Goal: Transaction & Acquisition: Purchase product/service

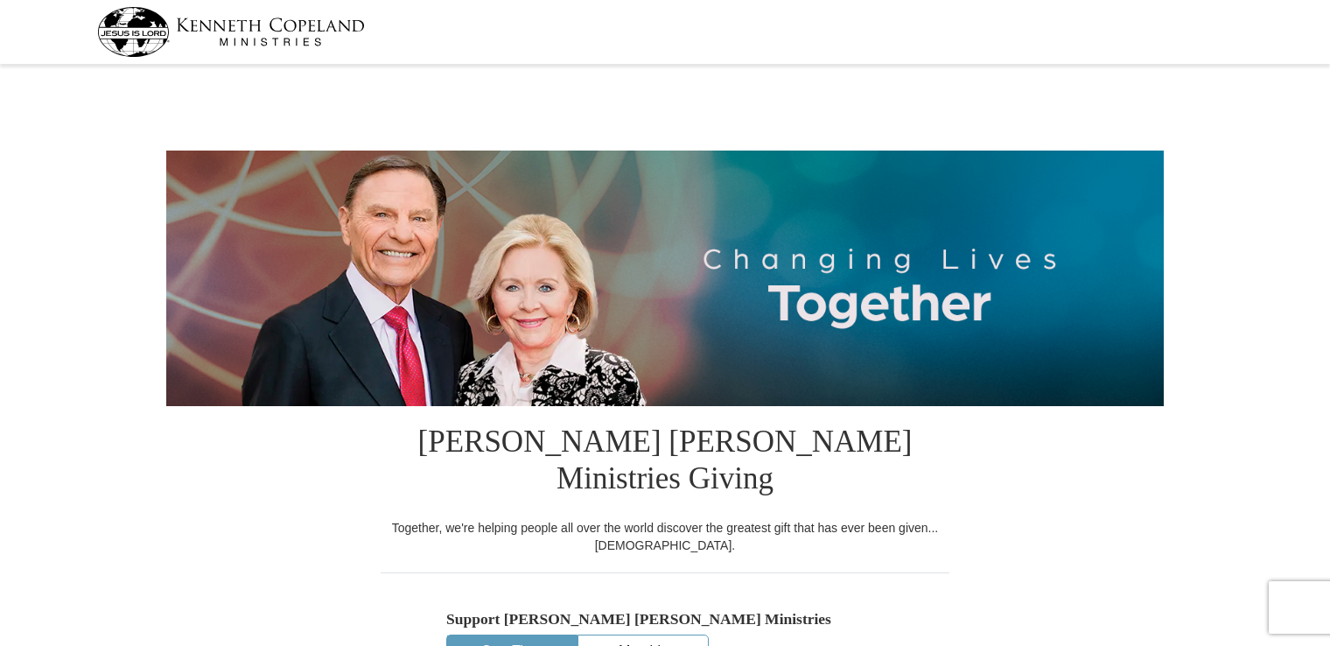
select select "PA"
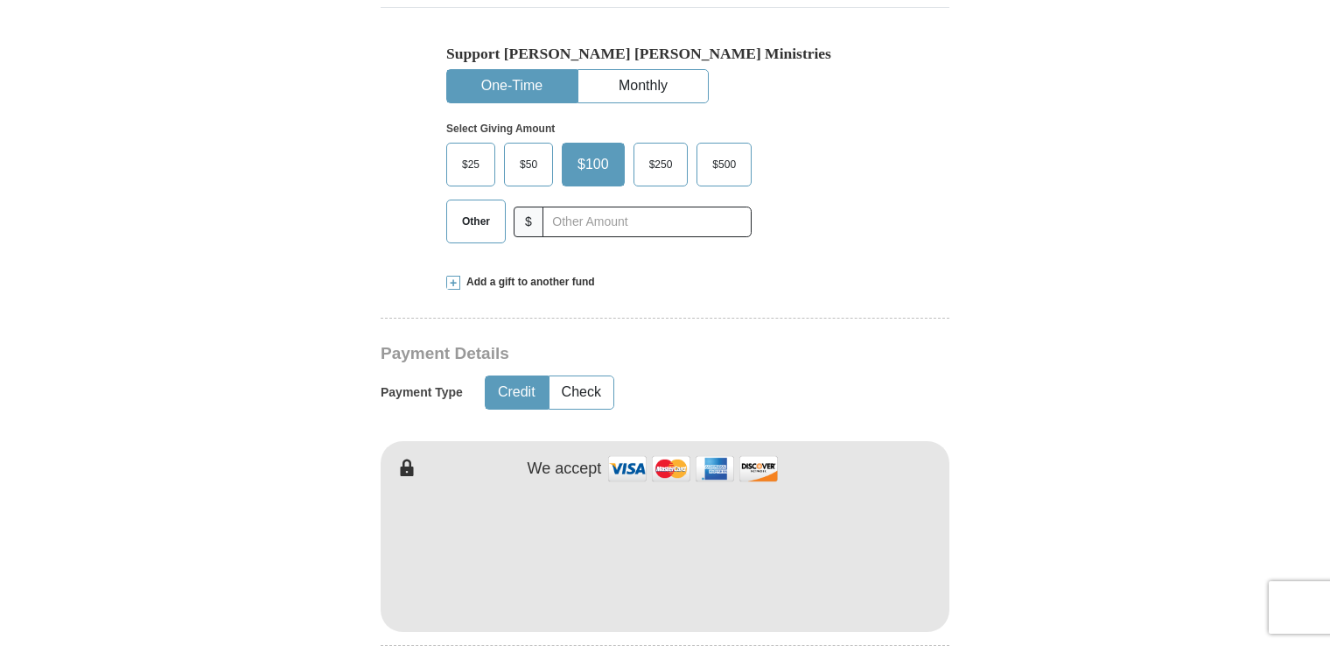
click at [473, 208] on span "Other" at bounding box center [475, 221] width 45 height 26
click at [0, 0] on input "Other" at bounding box center [0, 0] width 0 height 0
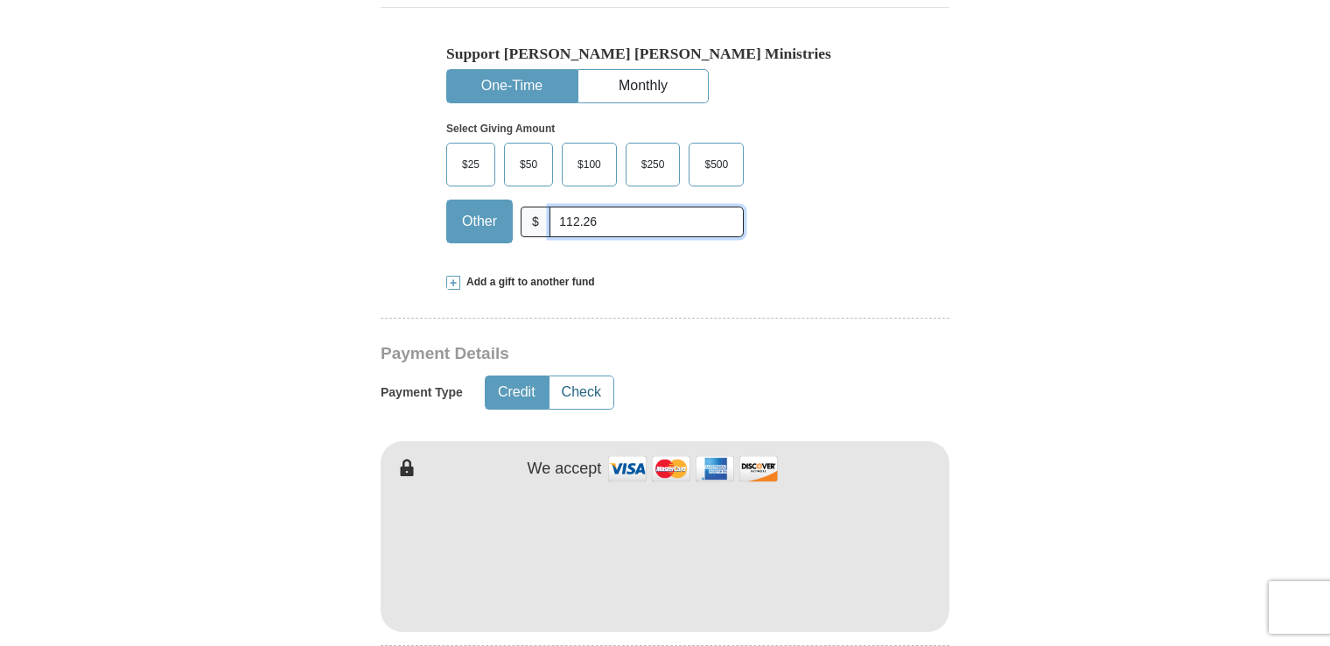
type input "112.26"
click at [572, 376] on button "Check" at bounding box center [581, 392] width 64 height 32
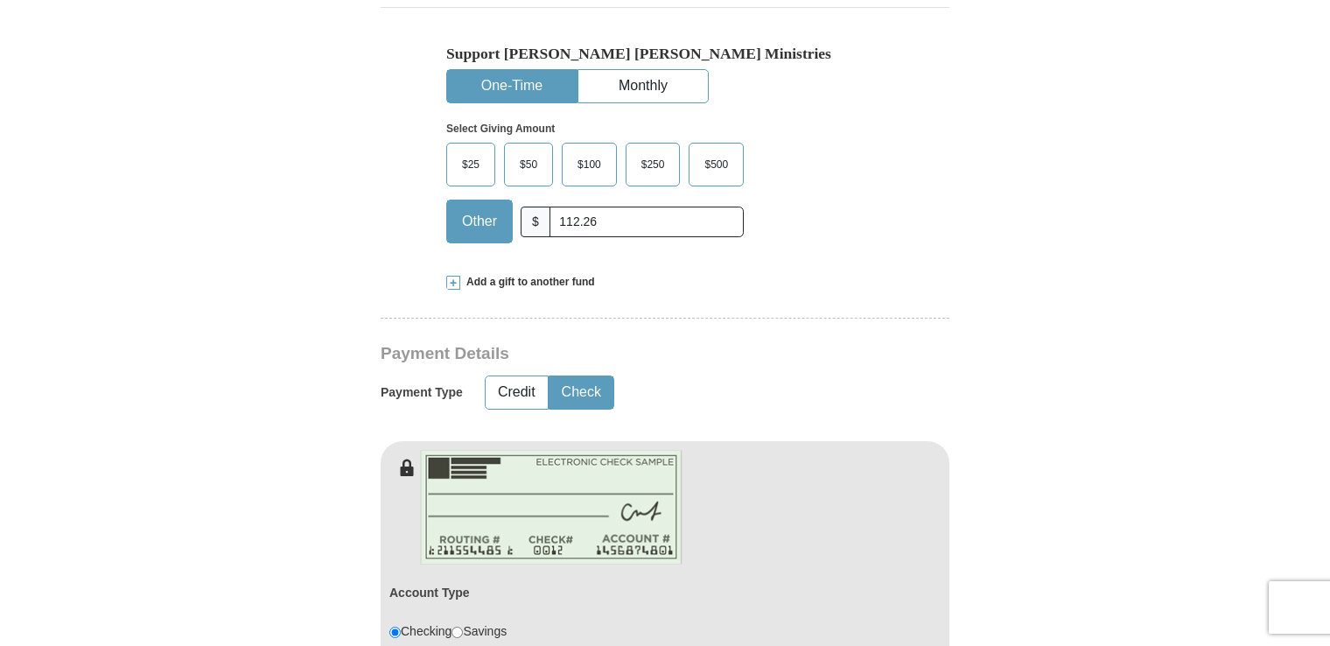
scroll to position [1130, 0]
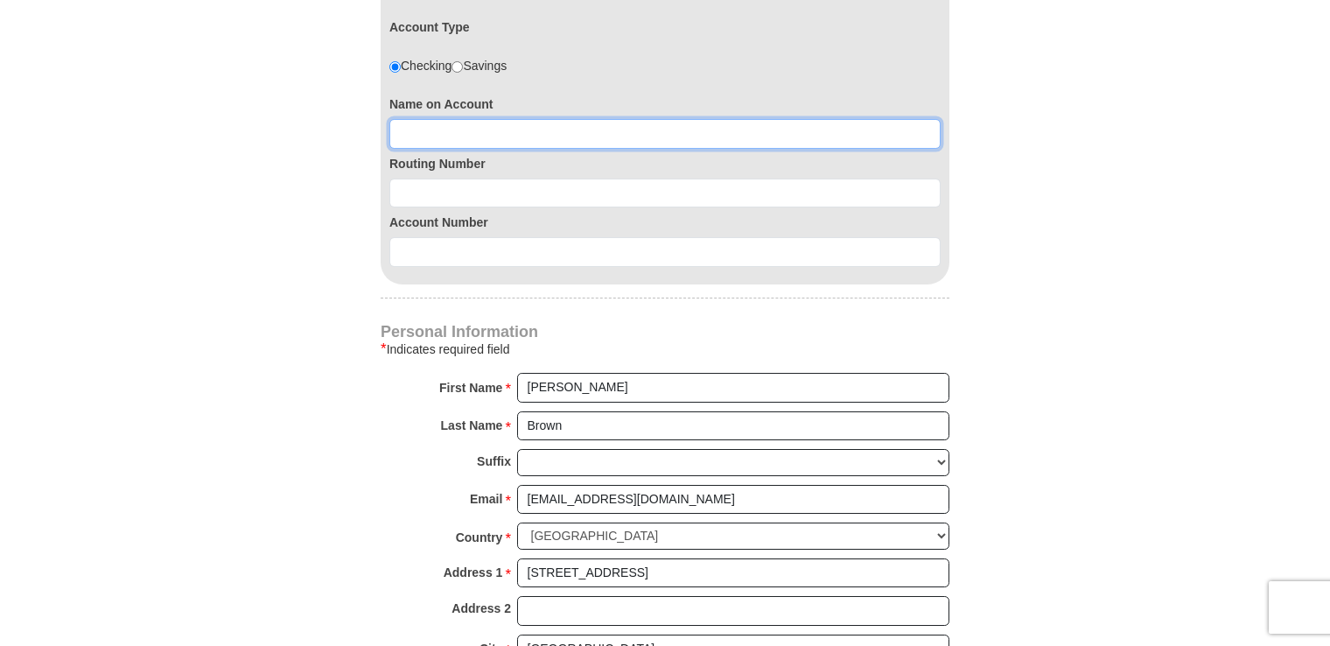
click at [451, 119] on input at bounding box center [664, 134] width 551 height 30
type input "[PERSON_NAME]"
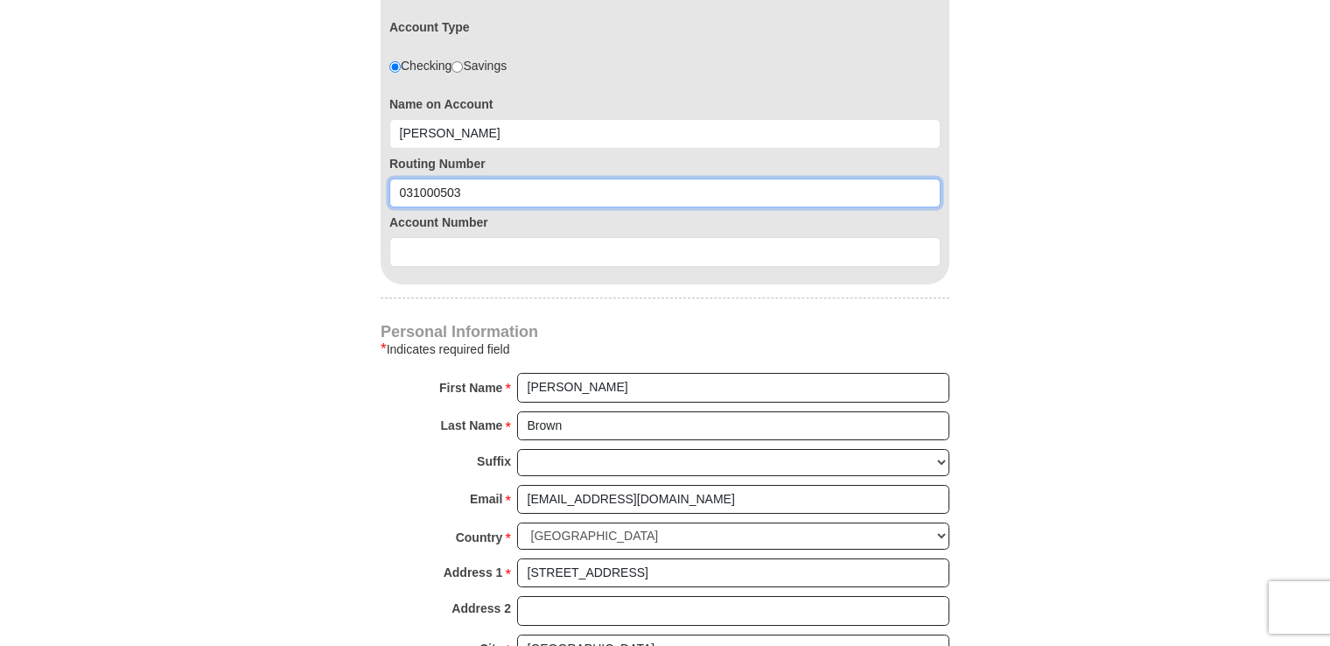
type input "031000503"
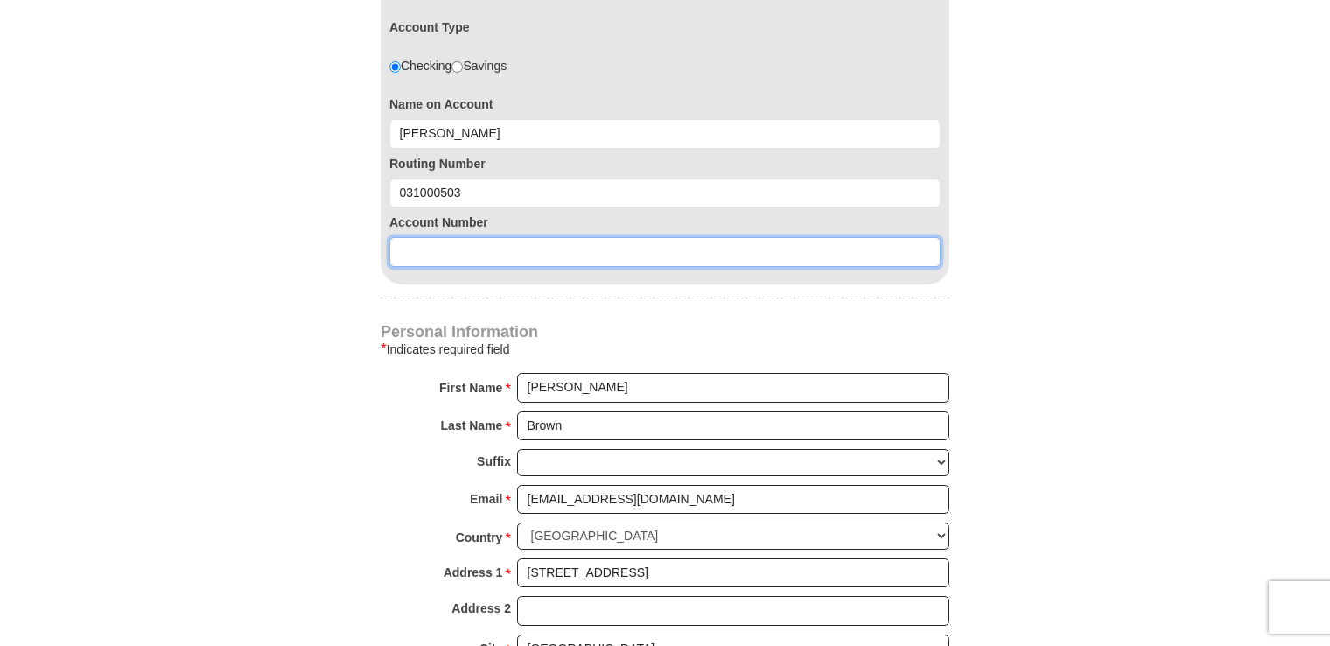
click at [444, 237] on input at bounding box center [664, 252] width 551 height 30
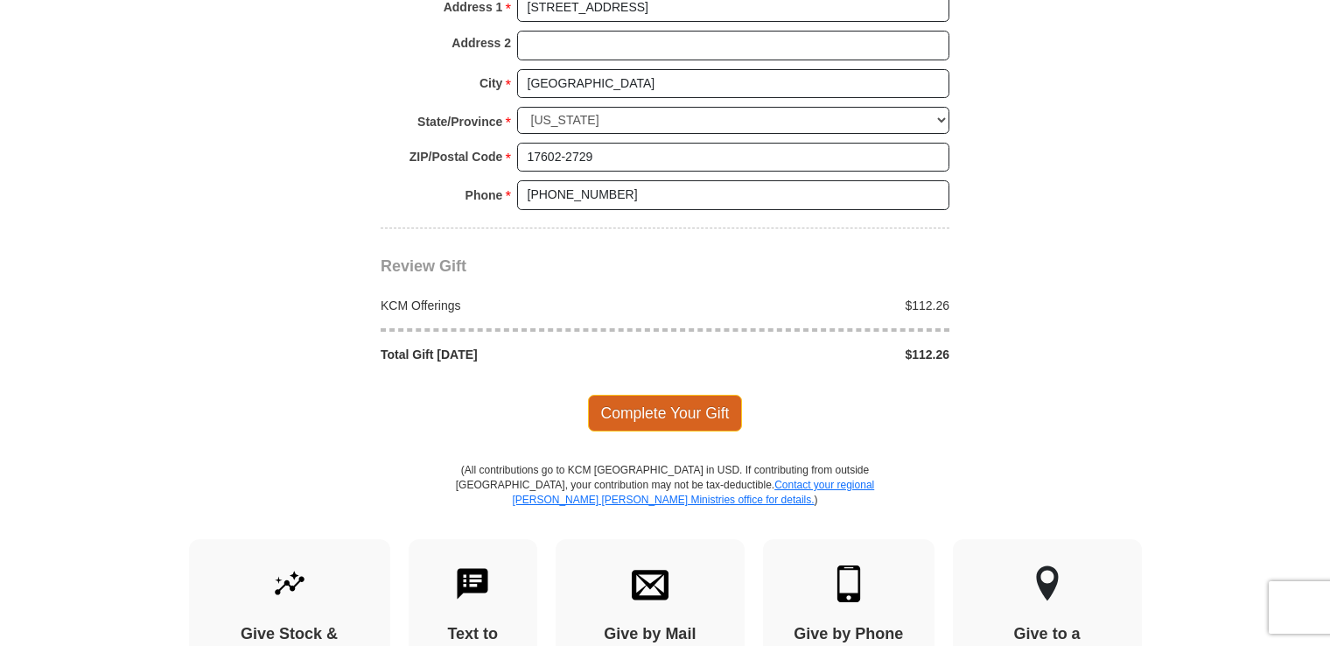
type input "1000153588588"
click at [651, 395] on span "Complete Your Gift" at bounding box center [665, 413] width 155 height 37
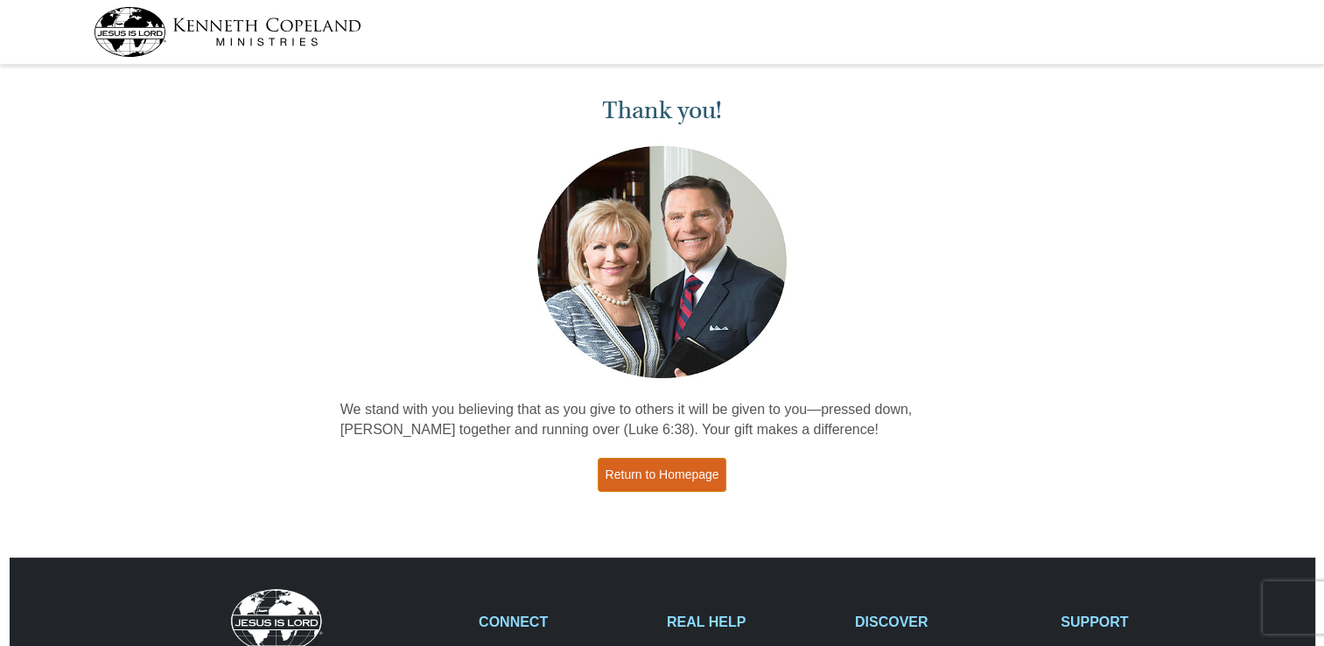
click at [670, 473] on link "Return to Homepage" at bounding box center [662, 475] width 129 height 34
